Goal: Task Accomplishment & Management: Manage account settings

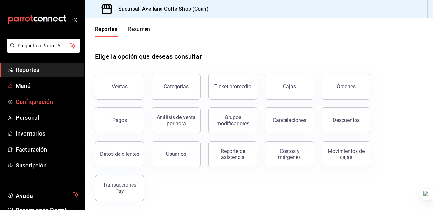
click at [45, 100] on span "Configuración" at bounding box center [47, 102] width 63 height 9
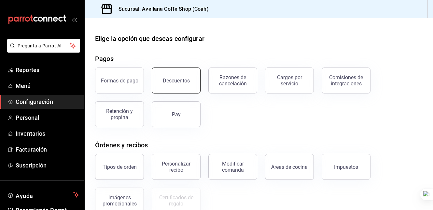
click at [175, 83] on div "Descuentos" at bounding box center [176, 81] width 27 height 6
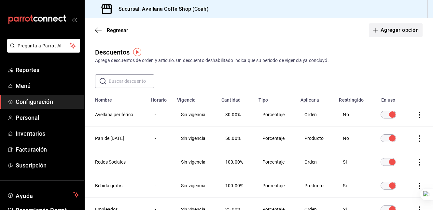
drag, startPoint x: 374, startPoint y: 35, endPoint x: 377, endPoint y: 32, distance: 4.0
click at [377, 32] on button "Agregar opción" at bounding box center [396, 30] width 54 height 14
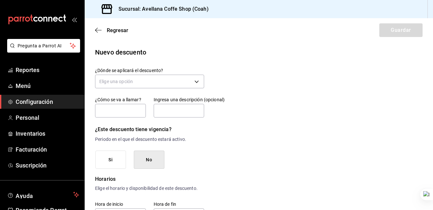
drag, startPoint x: 99, startPoint y: 29, endPoint x: 430, endPoint y: 103, distance: 339.5
click at [99, 29] on icon "button" at bounding box center [98, 30] width 7 height 6
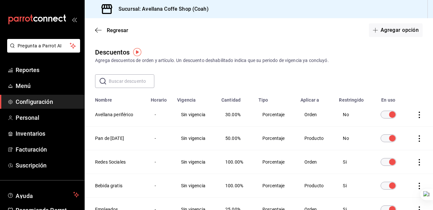
drag, startPoint x: 243, startPoint y: 62, endPoint x: 356, endPoint y: 36, distance: 116.6
click at [246, 61] on div "Agrega descuentos de orden y artículo. Un descuento deshabilitado indica que su…" at bounding box center [258, 60] width 327 height 7
click at [381, 32] on button "Agregar opción" at bounding box center [396, 30] width 54 height 14
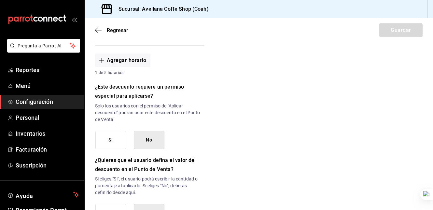
scroll to position [225, 0]
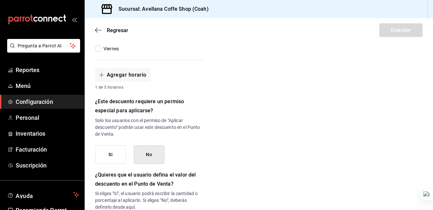
click at [150, 100] on h6 "¿Este descuento requiere un permiso especial para aplicarse?" at bounding box center [149, 106] width 109 height 18
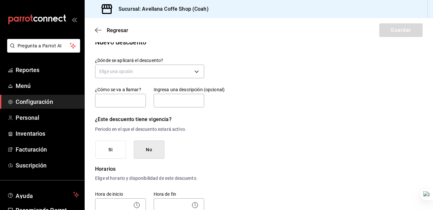
scroll to position [0, 0]
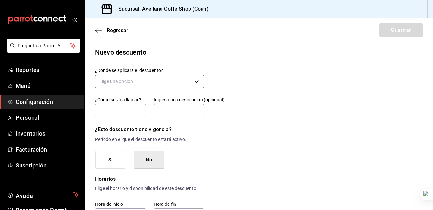
click at [163, 75] on body "Pregunta a Parrot AI Reportes Menú Configuración Personal Inventarios Facturaci…" at bounding box center [216, 105] width 433 height 210
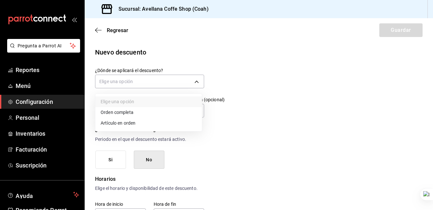
click at [270, 129] on div at bounding box center [216, 105] width 433 height 210
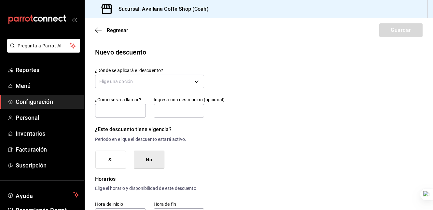
drag, startPoint x: 307, startPoint y: 134, endPoint x: 298, endPoint y: 131, distance: 9.4
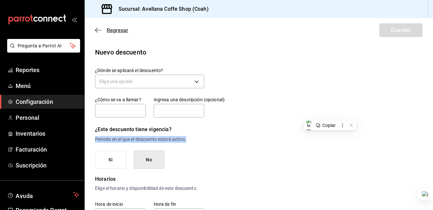
click at [99, 31] on icon "button" at bounding box center [98, 30] width 7 height 6
